Goal: Information Seeking & Learning: Learn about a topic

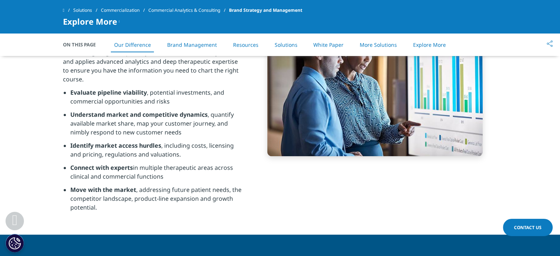
scroll to position [301, 0]
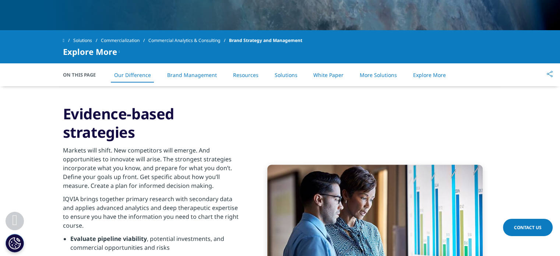
drag, startPoint x: 547, startPoint y: 3, endPoint x: 360, endPoint y: 40, distance: 190.8
click at [360, 40] on div "Solutions Commercialization Commercial Analytics & Consulting Brand Strategy an…" at bounding box center [280, 40] width 435 height 13
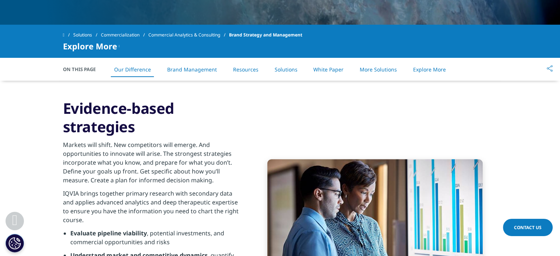
scroll to position [303, 0]
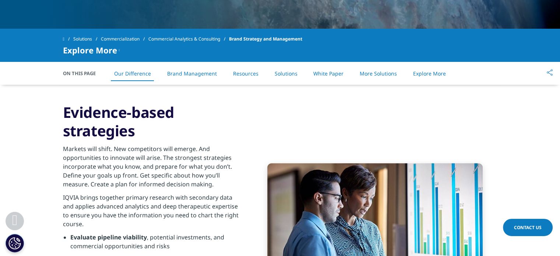
click at [195, 73] on link "Brand Management" at bounding box center [192, 73] width 50 height 7
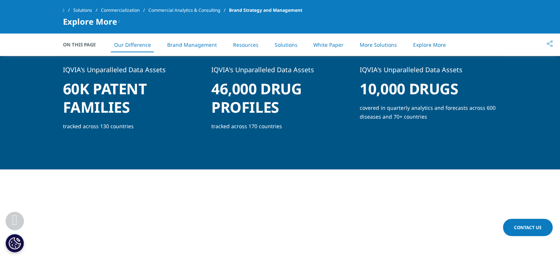
scroll to position [579, 0]
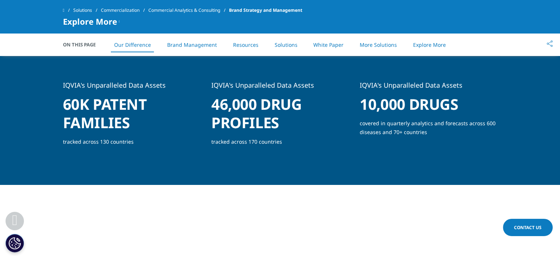
click at [452, 102] on h1 "10,000 drugs" at bounding box center [428, 107] width 137 height 24
click at [325, 110] on div "IQVIA's Unparalleled Data Assets 60K patent families tracked across 130 countri…" at bounding box center [280, 116] width 435 height 71
click at [78, 112] on div "IQVIA's Unparalleled Data Assets 60K patent families tracked across 130 countri…" at bounding box center [280, 116] width 435 height 71
click at [263, 45] on li "Resources" at bounding box center [246, 45] width 40 height 22
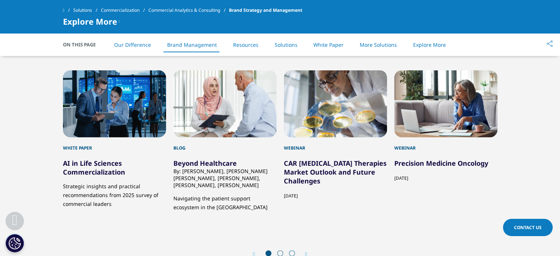
scroll to position [1750, 0]
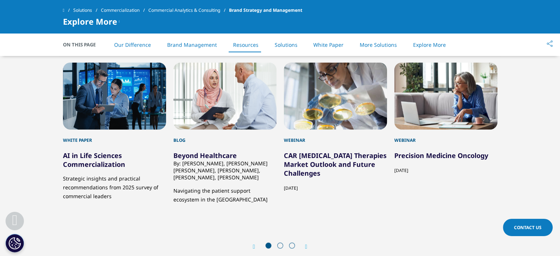
click at [304, 245] on div "Next" at bounding box center [303, 246] width 10 height 7
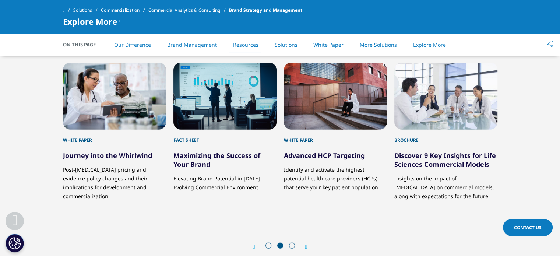
click at [305, 244] on icon "Next slide" at bounding box center [306, 247] width 2 height 6
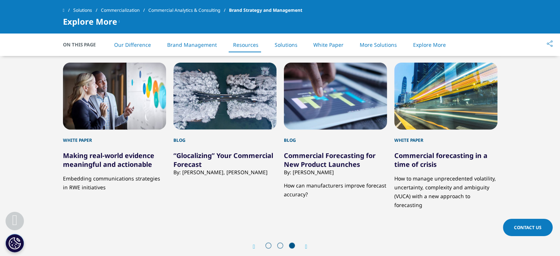
click at [309, 239] on div "Prev Next" at bounding box center [280, 246] width 435 height 22
click at [283, 43] on link "Solutions" at bounding box center [285, 44] width 23 height 7
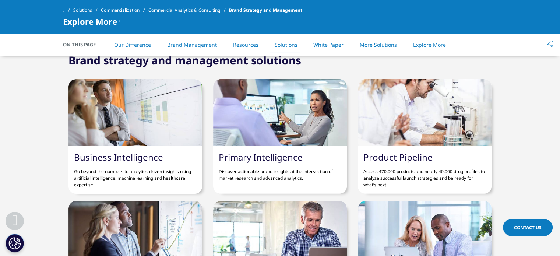
scroll to position [1998, 0]
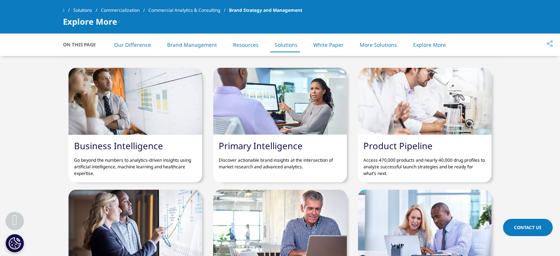
drag, startPoint x: 136, startPoint y: 159, endPoint x: 177, endPoint y: 162, distance: 41.4
click at [177, 162] on p "Go beyond the numbers to analytics-driven insights using artificial intelligenc…" at bounding box center [135, 163] width 123 height 25
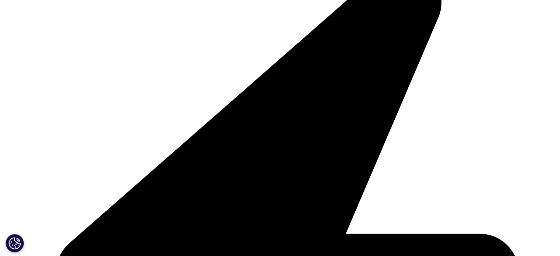
scroll to position [217, 0]
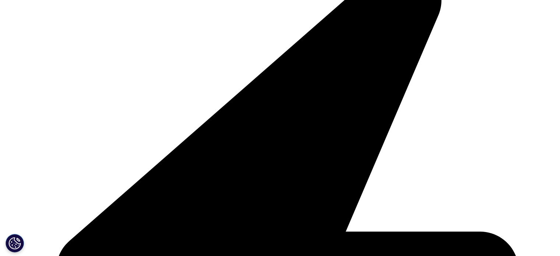
drag, startPoint x: 566, startPoint y: 22, endPoint x: 566, endPoint y: 53, distance: 31.3
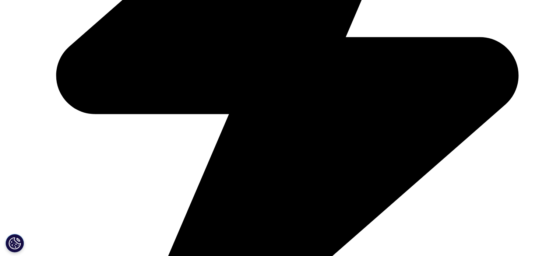
scroll to position [488, 0]
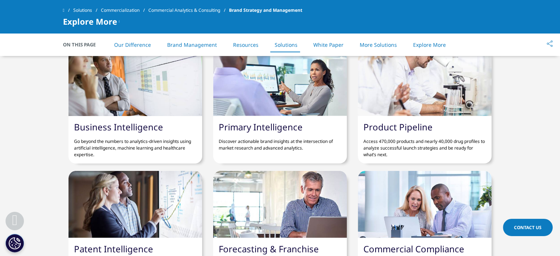
scroll to position [2013, 0]
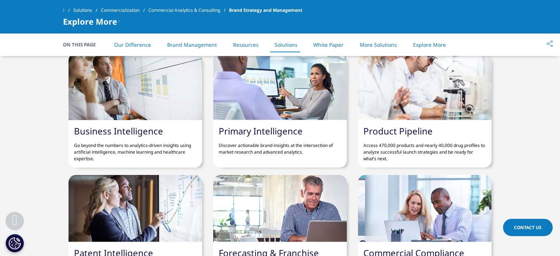
click at [318, 45] on link "White Paper" at bounding box center [329, 44] width 30 height 7
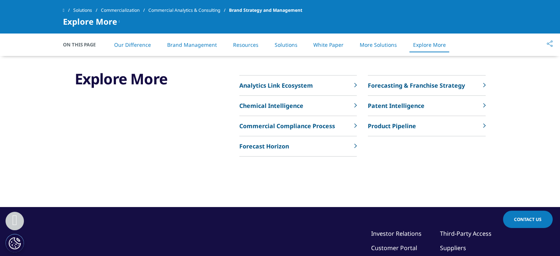
scroll to position [2812, 0]
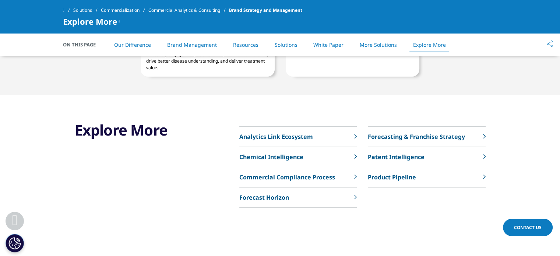
click at [373, 45] on link "More Solutions" at bounding box center [378, 44] width 37 height 7
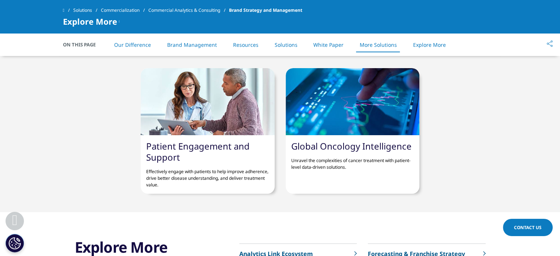
click at [326, 42] on link "White Paper" at bounding box center [329, 44] width 30 height 7
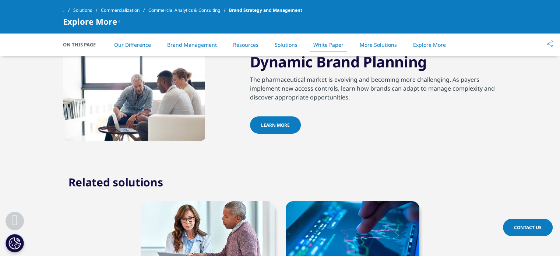
click at [284, 48] on li "Solutions" at bounding box center [286, 45] width 38 height 22
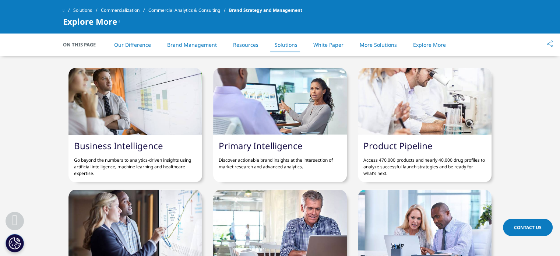
click at [246, 49] on li "Resources" at bounding box center [246, 45] width 40 height 22
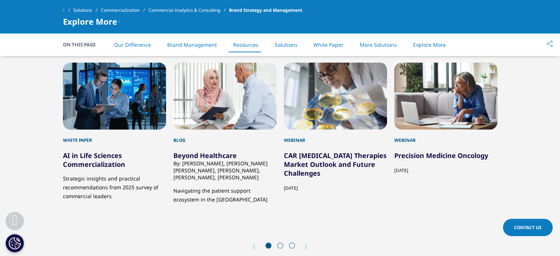
click at [184, 47] on link "Brand Management" at bounding box center [192, 44] width 50 height 7
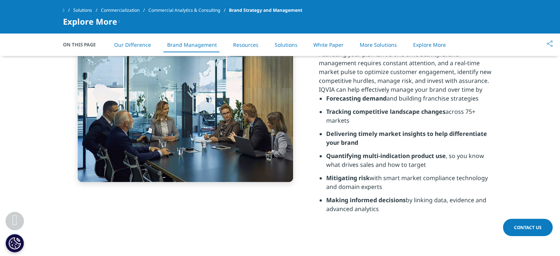
scroll to position [781, 0]
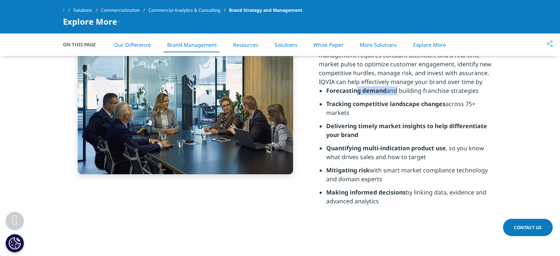
drag, startPoint x: 357, startPoint y: 92, endPoint x: 395, endPoint y: 95, distance: 38.1
click at [395, 95] on li "Forecasting demand and building franchise strategies" at bounding box center [411, 92] width 171 height 13
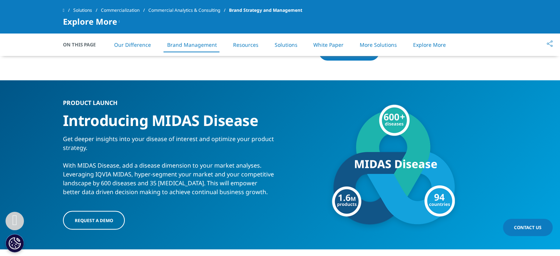
scroll to position [1335, 0]
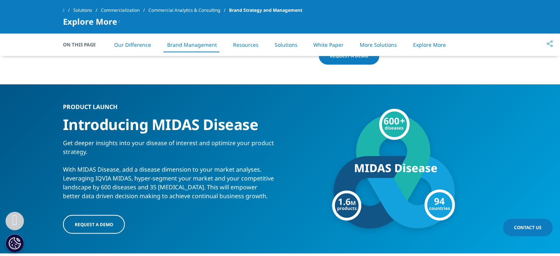
click at [245, 47] on link "Resources" at bounding box center [245, 44] width 25 height 7
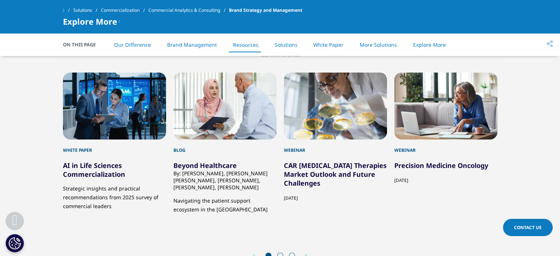
scroll to position [1750, 0]
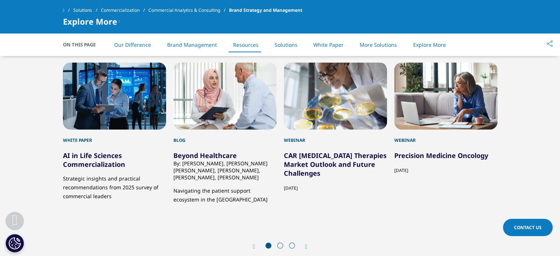
click at [304, 243] on div "Next" at bounding box center [303, 246] width 10 height 7
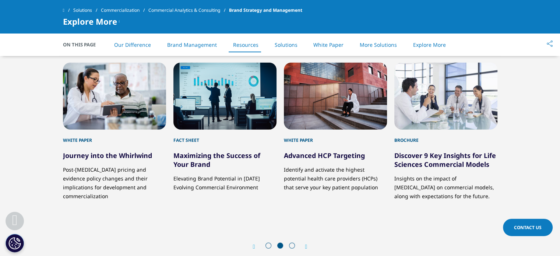
click at [106, 160] on link "Journey into the Whirlwind" at bounding box center [107, 155] width 89 height 9
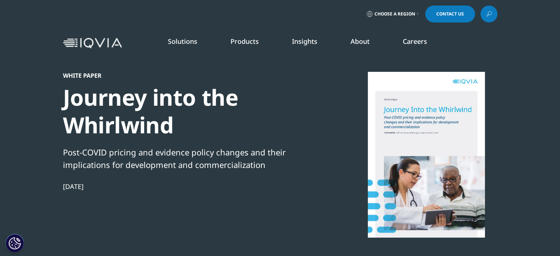
click at [256, 38] on link "Products" at bounding box center [245, 41] width 28 height 9
click at [355, 40] on link "About" at bounding box center [360, 41] width 19 height 9
click at [25, 106] on link "Our Company" at bounding box center [78, 106] width 126 height 8
